Goal: Transaction & Acquisition: Purchase product/service

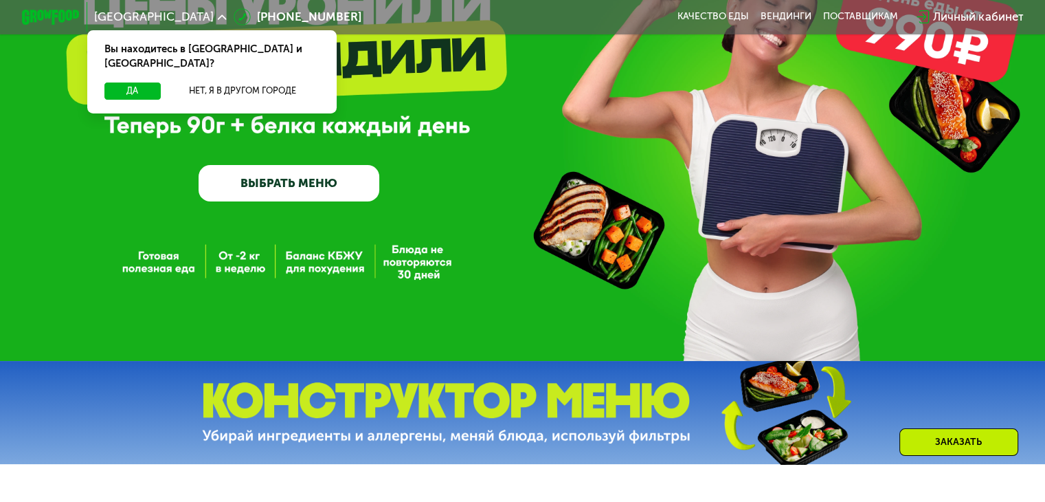
scroll to position [137, 0]
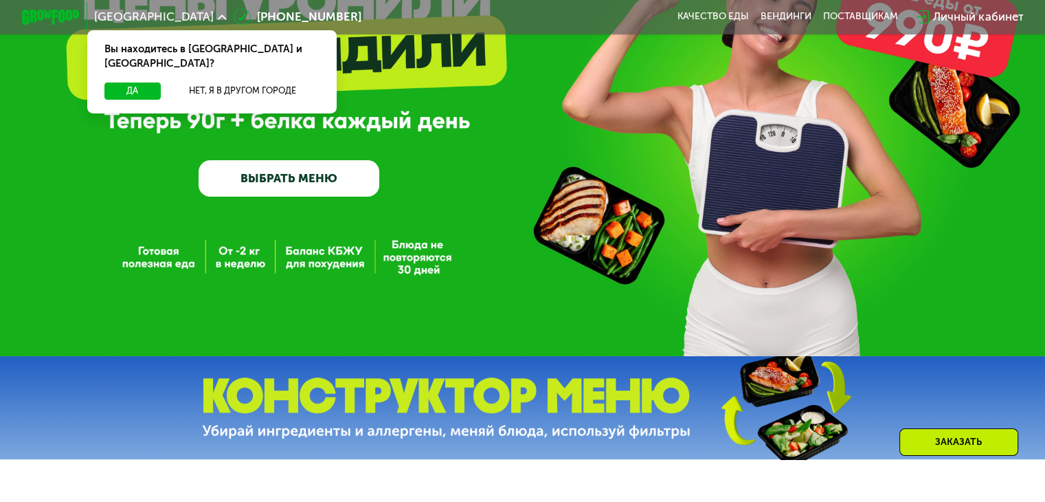
click at [320, 181] on link "ВЫБРАТЬ МЕНЮ" at bounding box center [289, 178] width 181 height 36
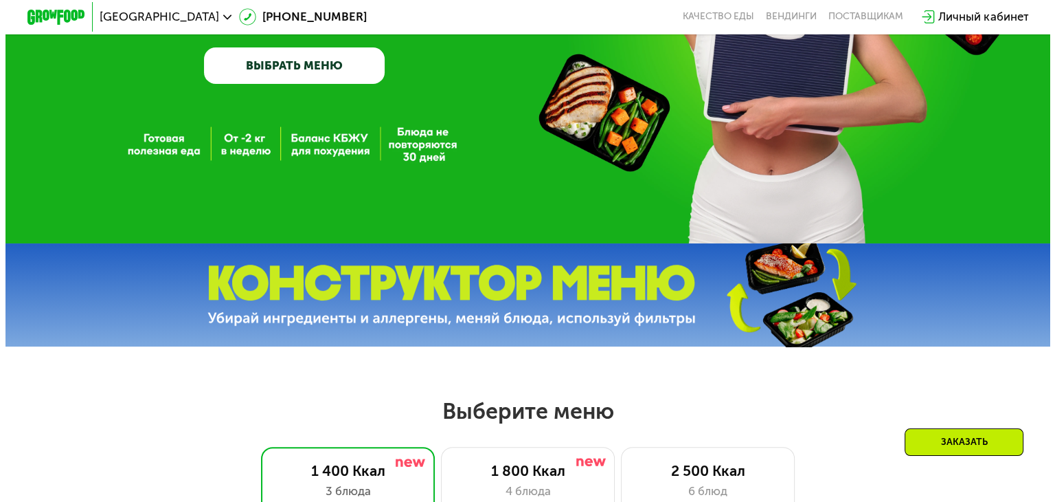
scroll to position [550, 0]
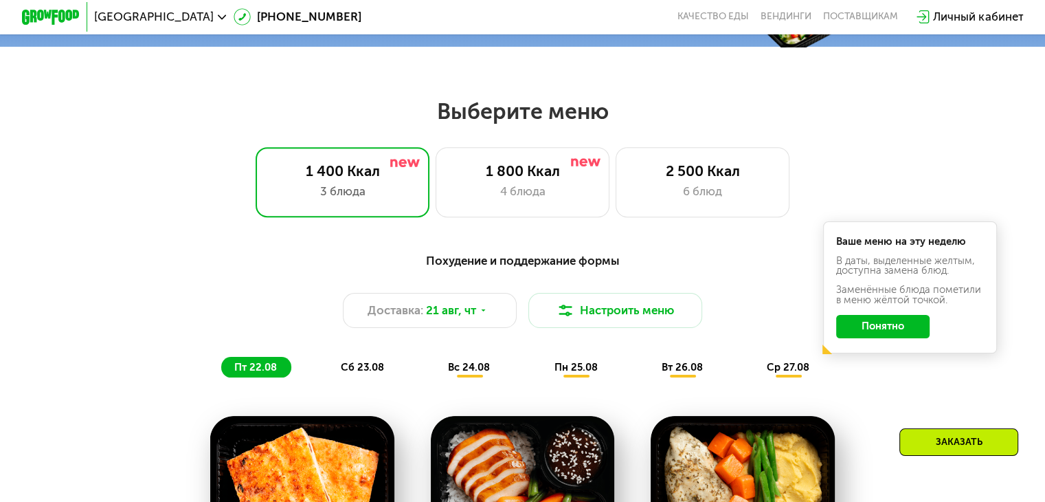
click at [891, 328] on button "Понятно" at bounding box center [882, 326] width 93 height 23
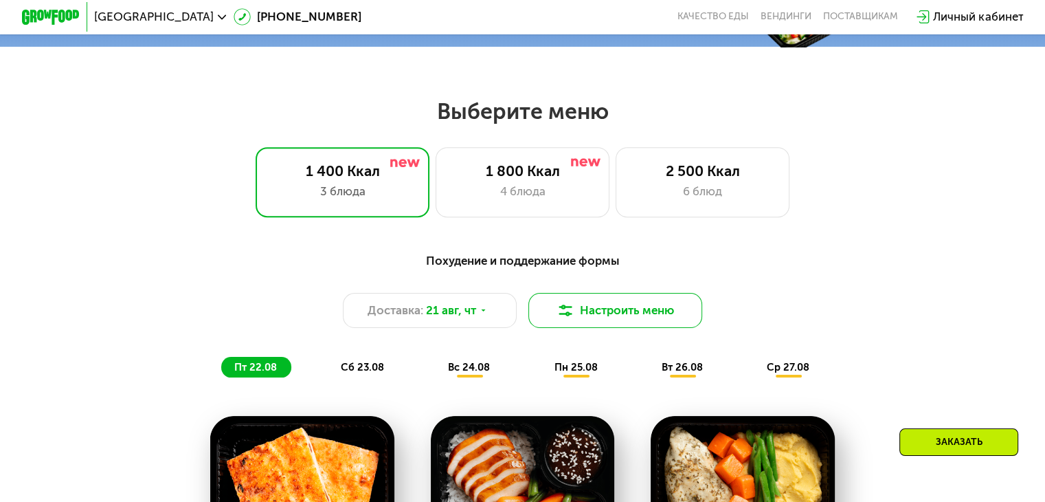
click at [657, 312] on button "Настроить меню" at bounding box center [615, 310] width 175 height 35
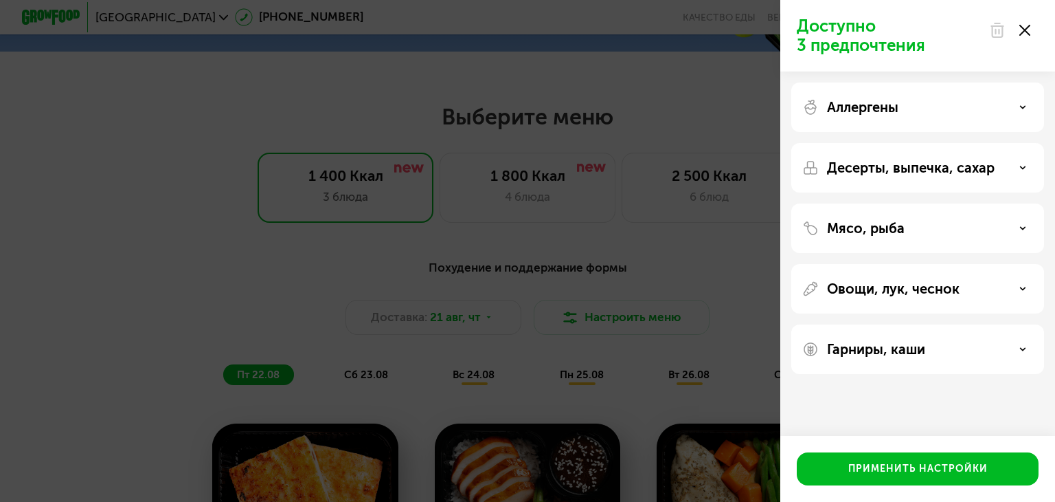
click at [915, 324] on div "Овощи, лук, чеснок" at bounding box center [918, 348] width 253 height 49
click at [913, 291] on p "Овощи, лук, чеснок" at bounding box center [893, 288] width 133 height 16
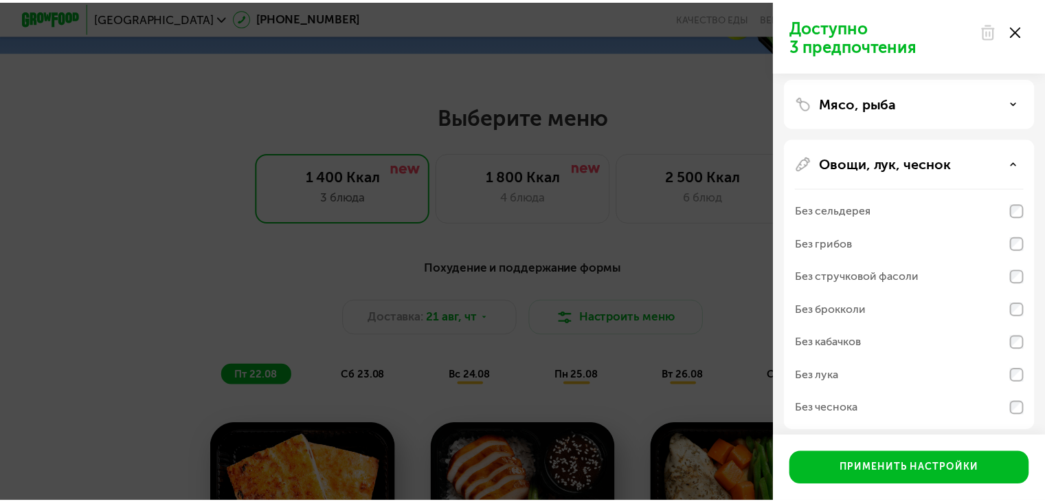
scroll to position [0, 0]
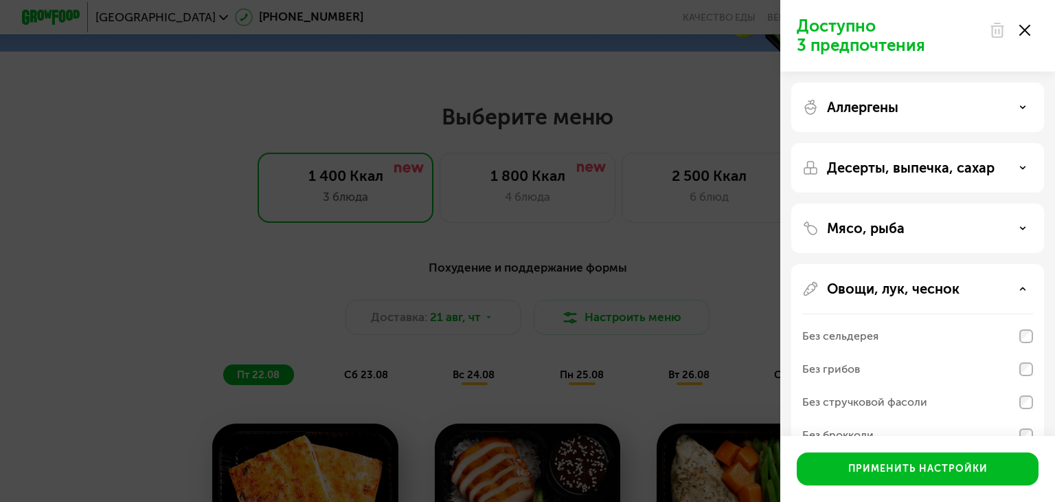
click at [1025, 23] on div at bounding box center [1010, 29] width 58 height 27
click at [1025, 30] on use at bounding box center [1025, 30] width 11 height 11
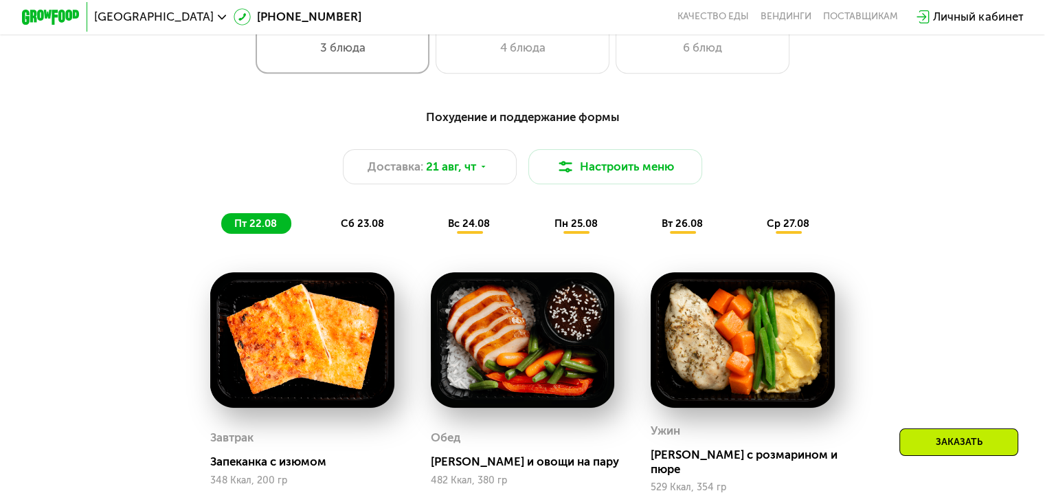
scroll to position [825, 0]
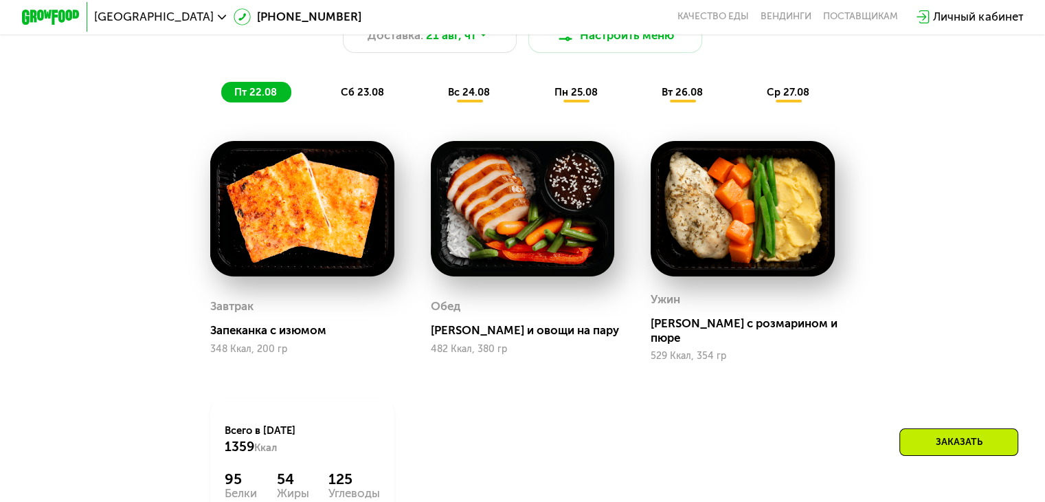
click at [435, 90] on div "сб 23.08" at bounding box center [469, 92] width 69 height 21
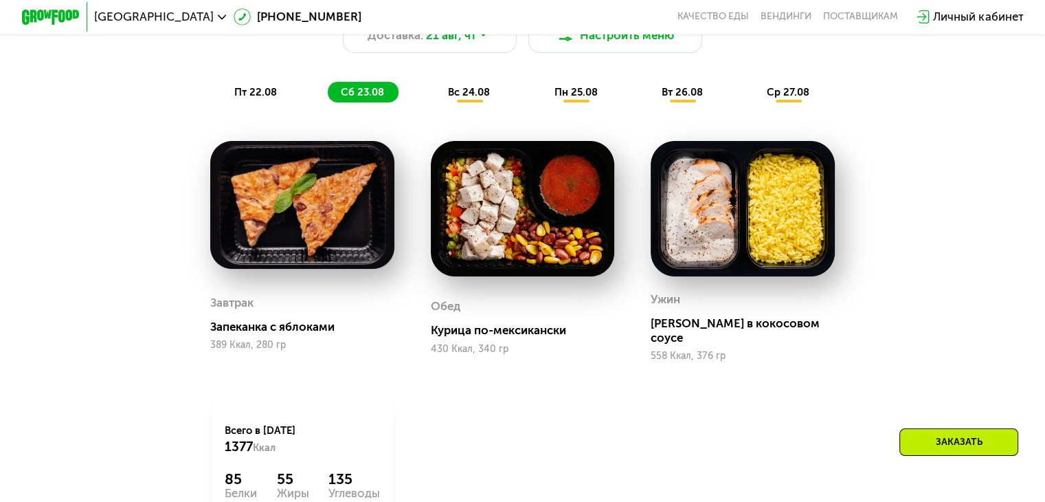
click at [470, 98] on span "вс 24.08" at bounding box center [469, 92] width 42 height 12
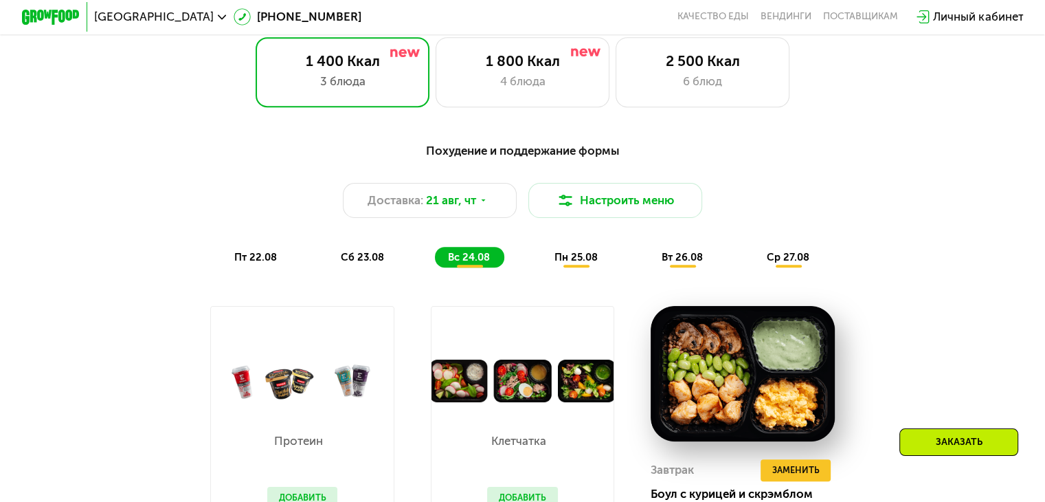
scroll to position [618, 0]
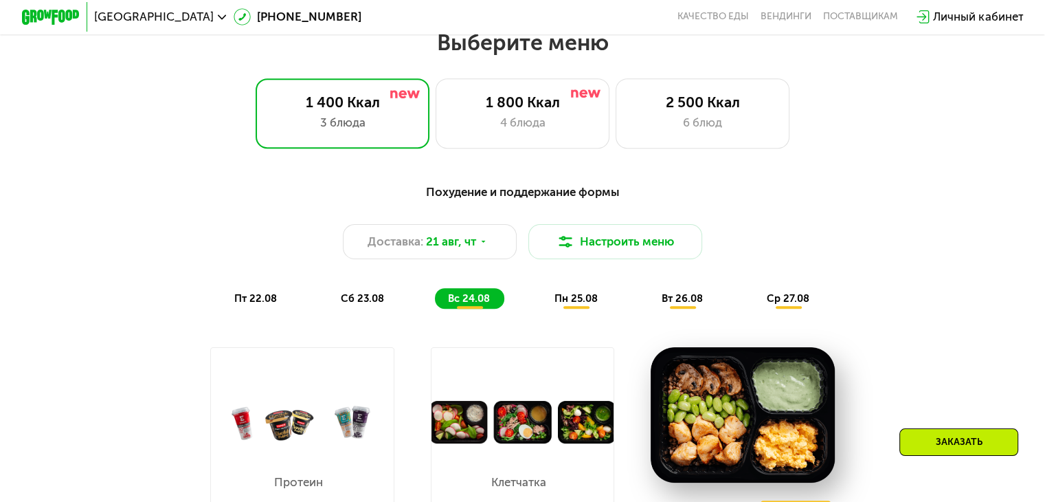
click at [649, 297] on div "пн 25.08" at bounding box center [683, 298] width 69 height 21
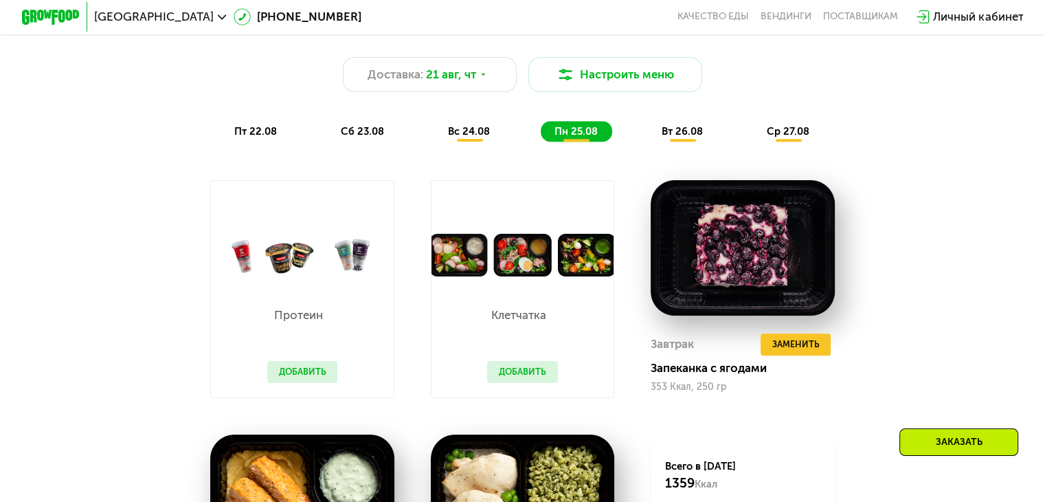
scroll to position [687, 0]
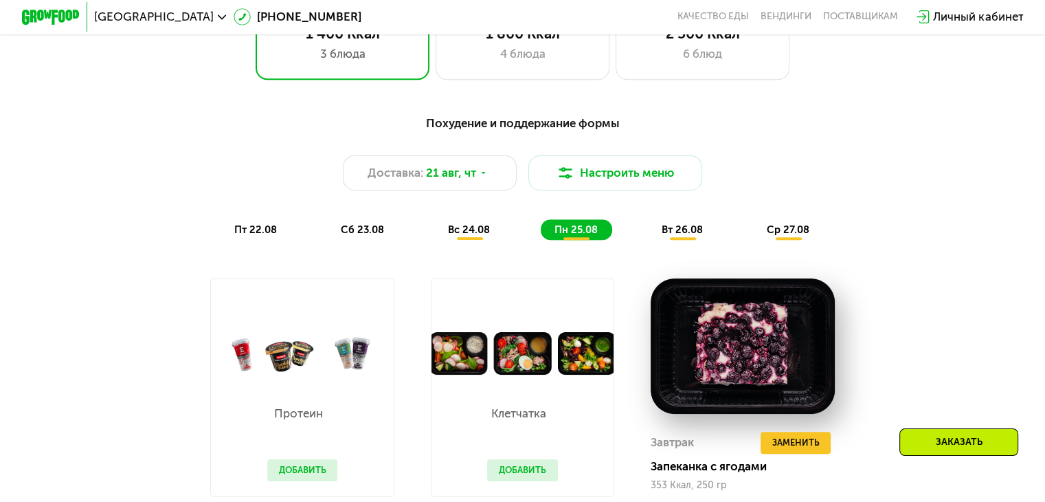
click at [672, 249] on div "Похудение и поддержание формы Доставка: [DATE] Настроить меню пт 22.08 сб 23.08…" at bounding box center [523, 177] width 877 height 143
click at [754, 240] on div "вт 26.08" at bounding box center [789, 229] width 70 height 21
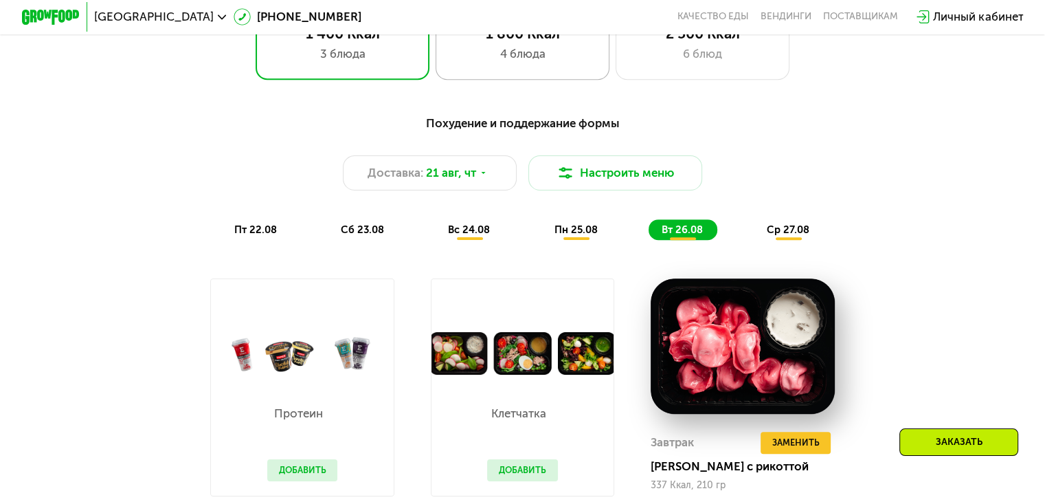
click at [495, 58] on div "4 блюда" at bounding box center [523, 53] width 144 height 17
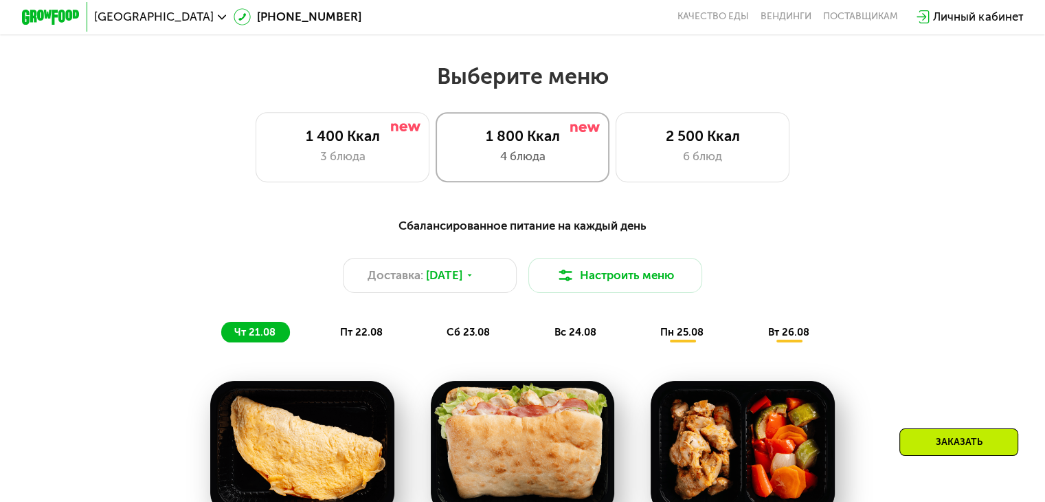
scroll to position [550, 0]
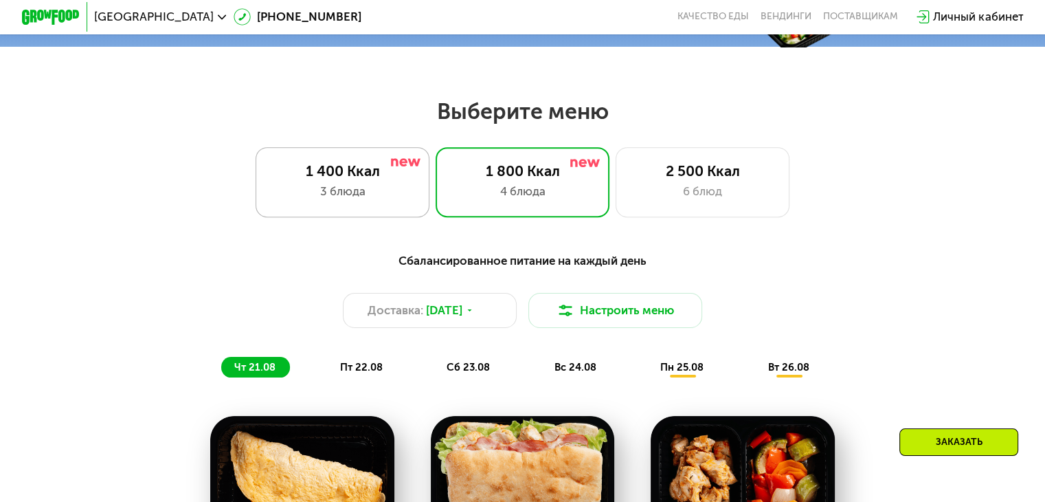
click at [396, 189] on div "3 блюда" at bounding box center [343, 191] width 144 height 17
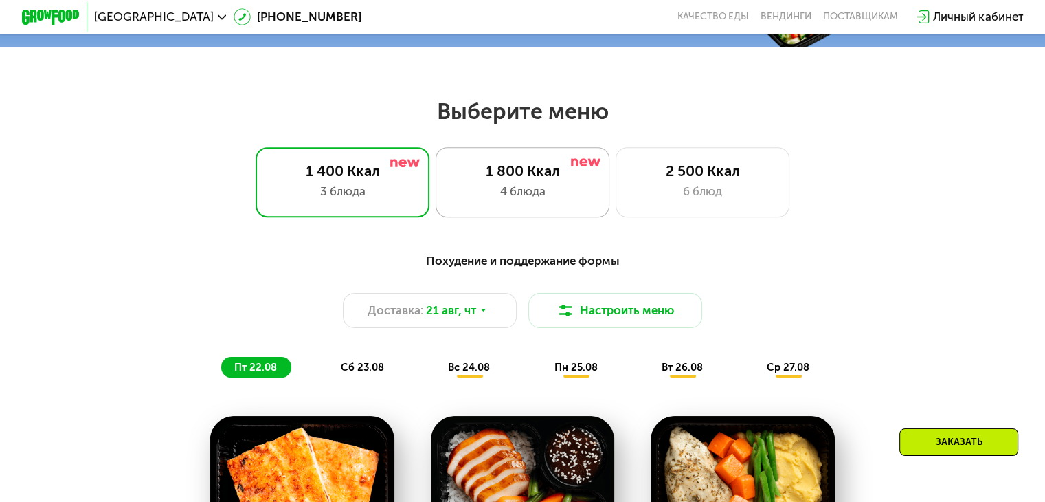
click at [473, 192] on div "4 блюда" at bounding box center [523, 191] width 144 height 17
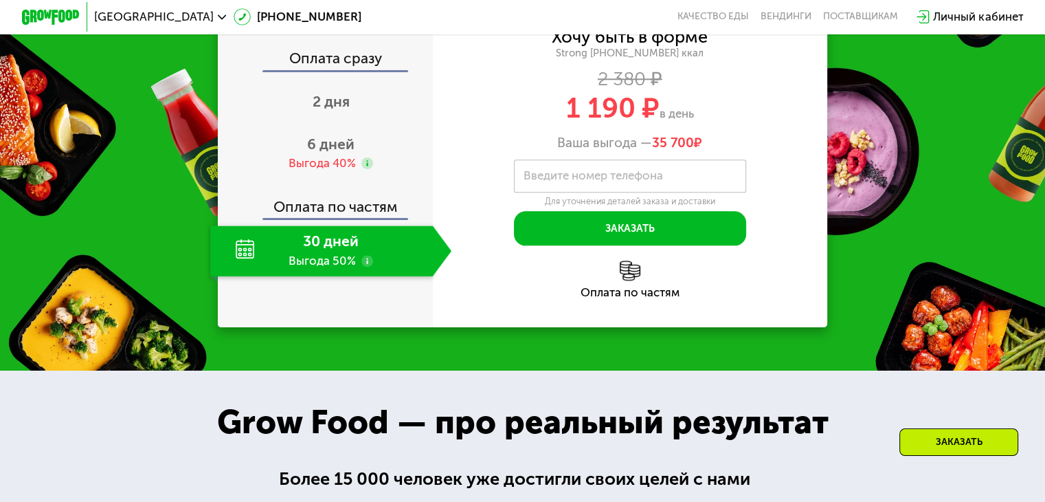
scroll to position [1512, 0]
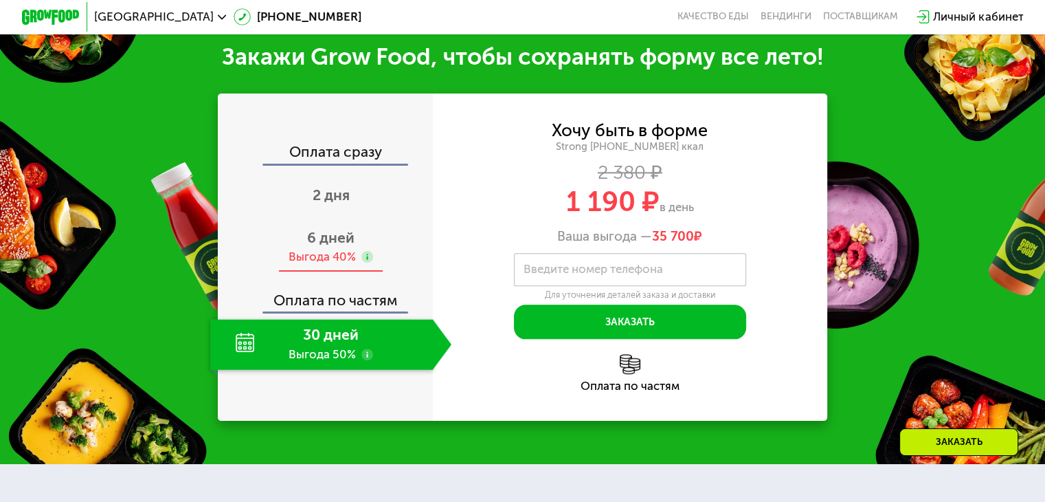
click at [329, 246] on span "6 дней" at bounding box center [330, 237] width 47 height 17
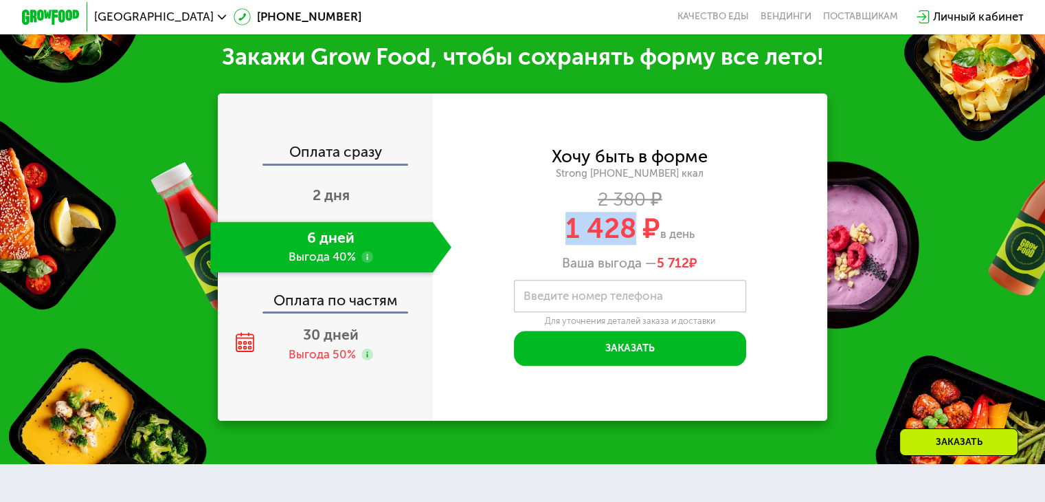
drag, startPoint x: 566, startPoint y: 245, endPoint x: 631, endPoint y: 248, distance: 65.4
click at [634, 245] on span "1 428 ₽" at bounding box center [612, 228] width 95 height 33
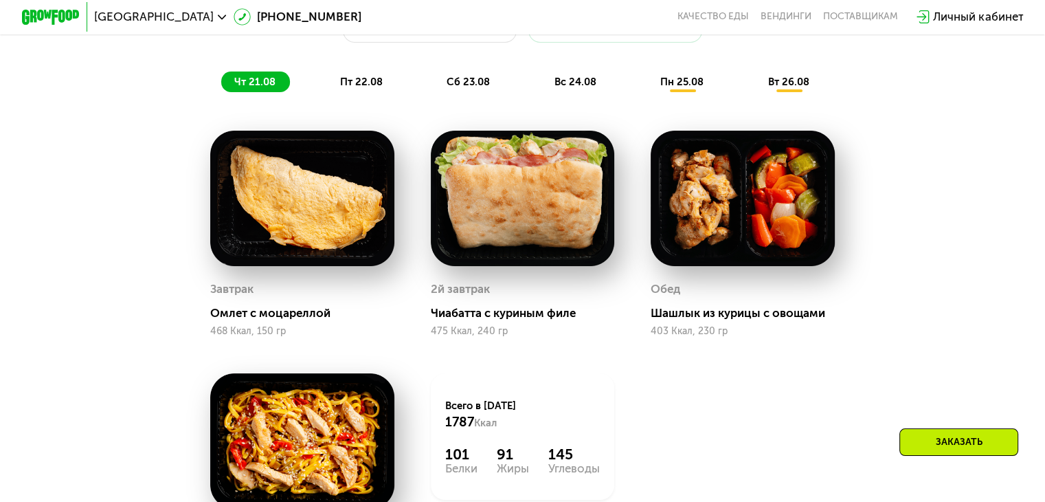
scroll to position [756, 0]
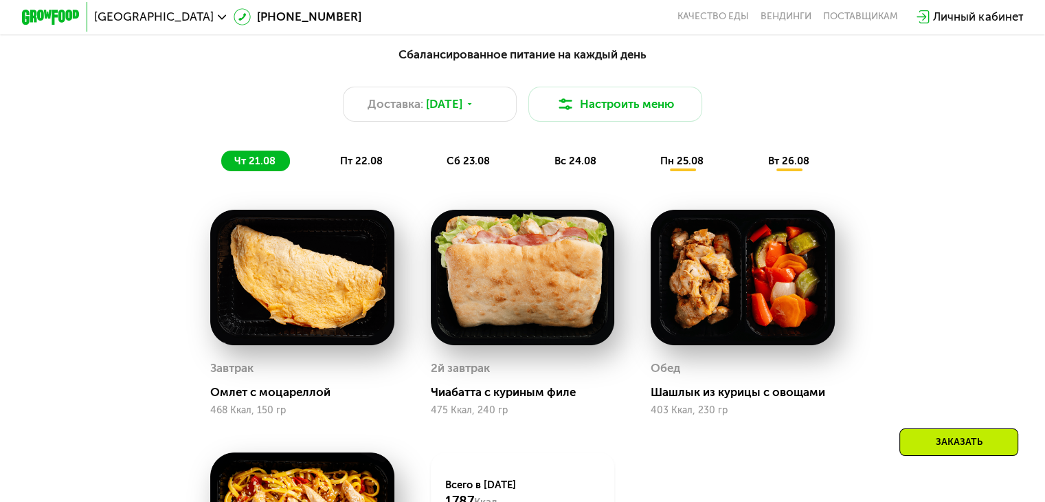
click at [434, 171] on div "пт 22.08" at bounding box center [469, 160] width 71 height 21
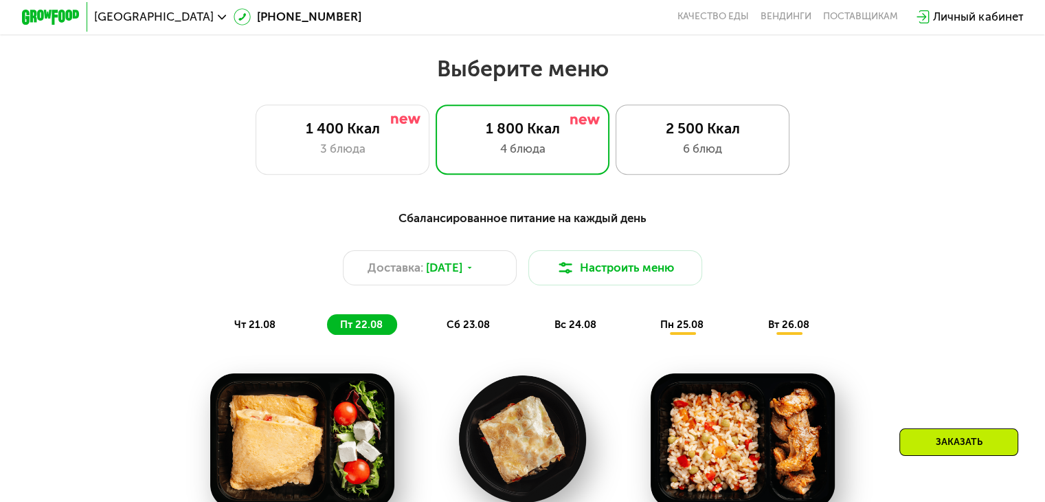
scroll to position [550, 0]
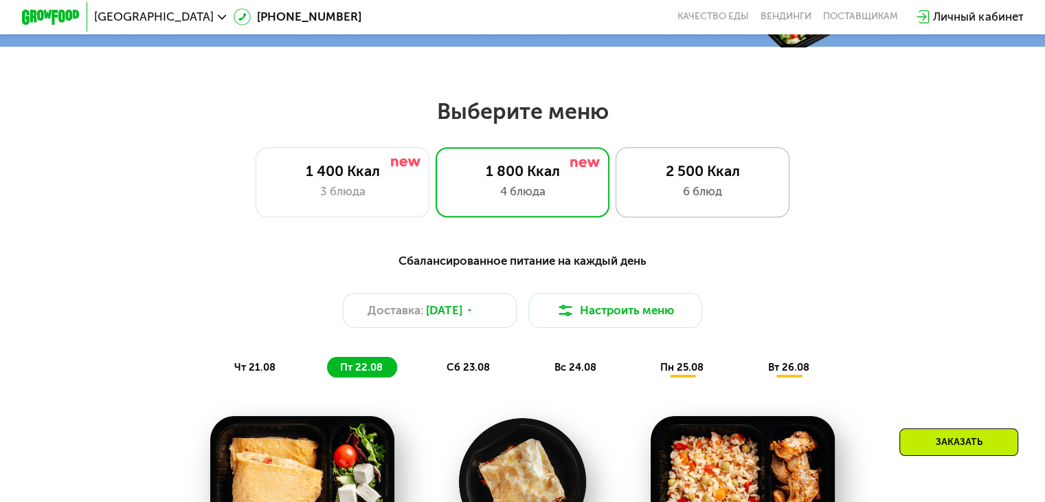
click at [708, 169] on div "2 500 Ккал" at bounding box center [703, 170] width 144 height 17
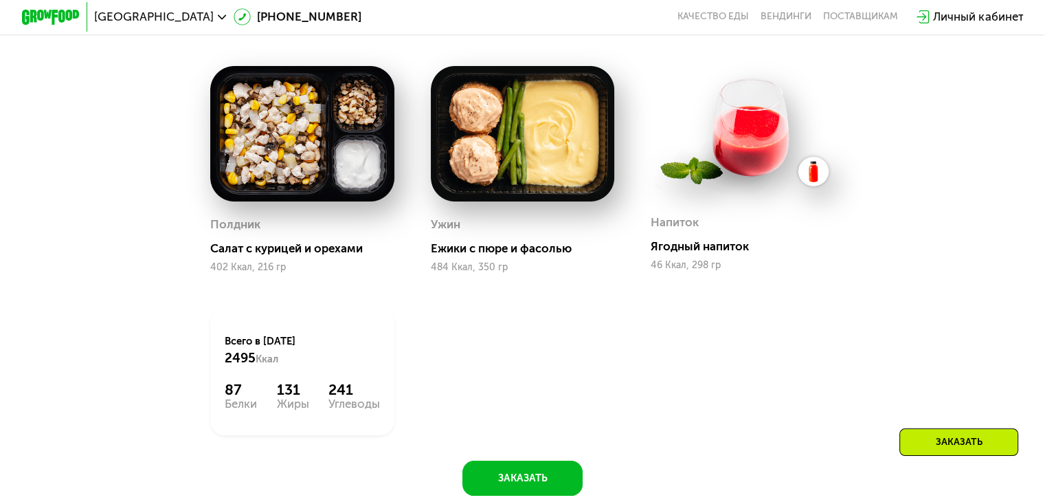
scroll to position [687, 0]
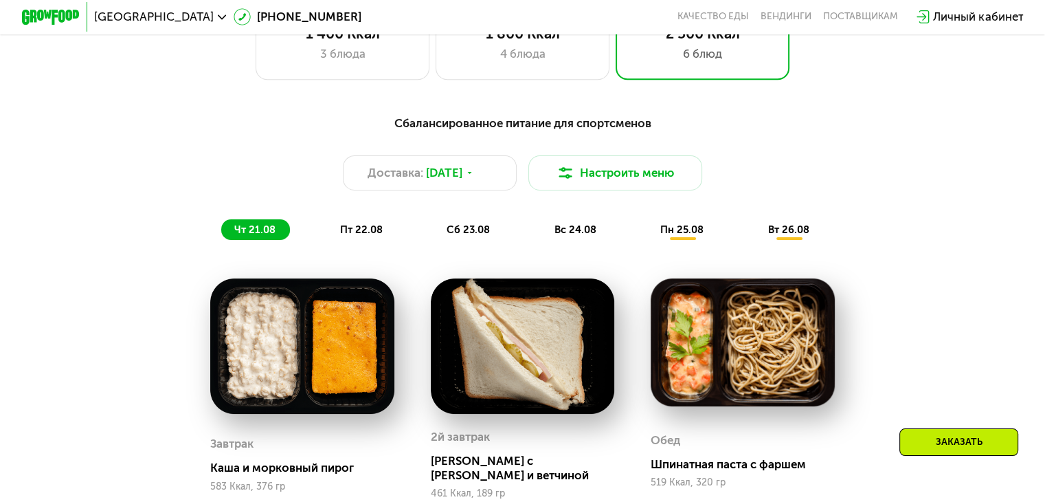
click at [357, 225] on div "Сбалансированное питание для спортсменов Доставка: [DATE] Настроить меню чт 21.…" at bounding box center [523, 177] width 860 height 126
click at [434, 226] on div "пт 22.08" at bounding box center [469, 229] width 71 height 21
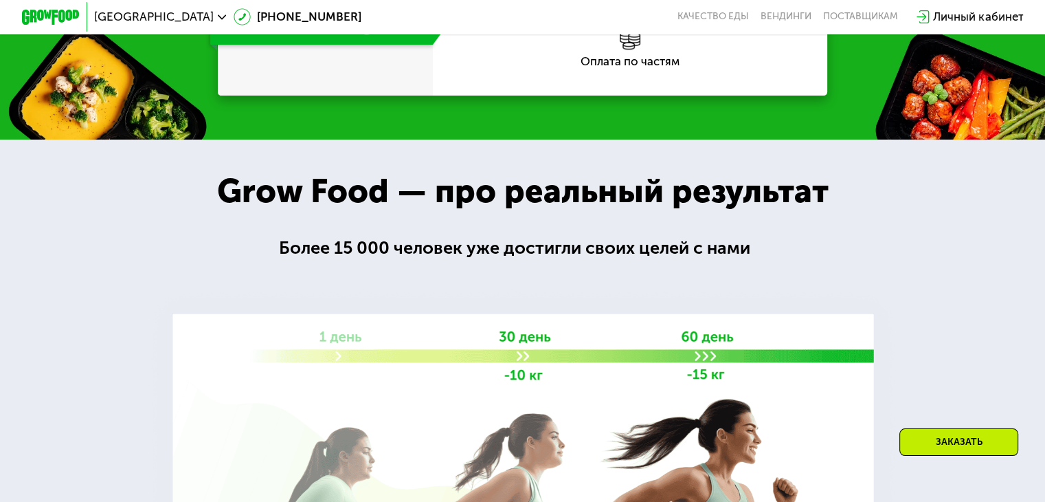
scroll to position [1855, 0]
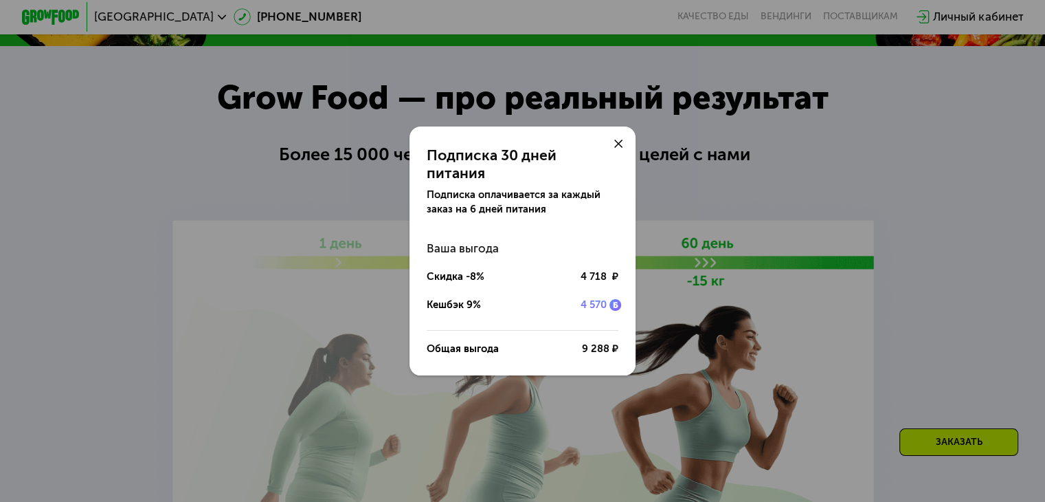
click at [618, 147] on icon at bounding box center [618, 143] width 9 height 9
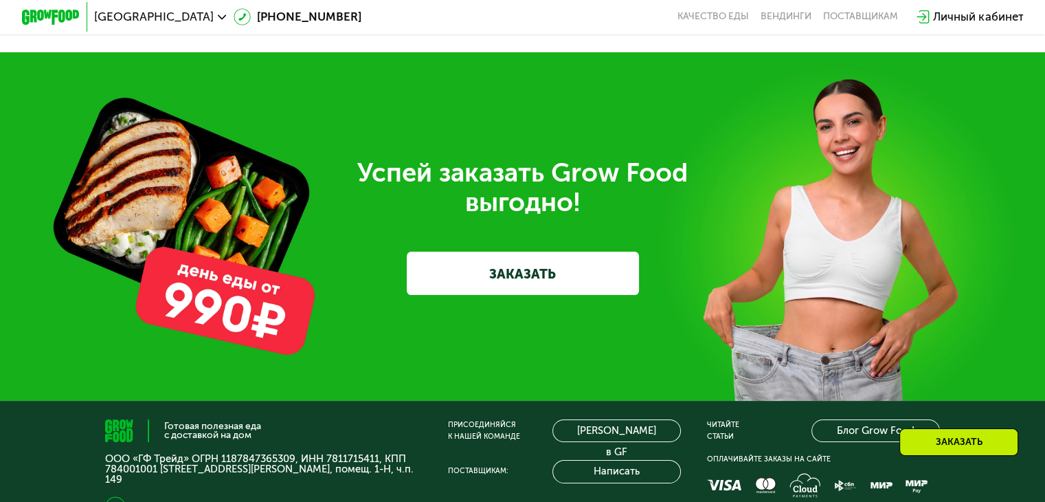
scroll to position [4603, 0]
